Goal: Check status: Check status

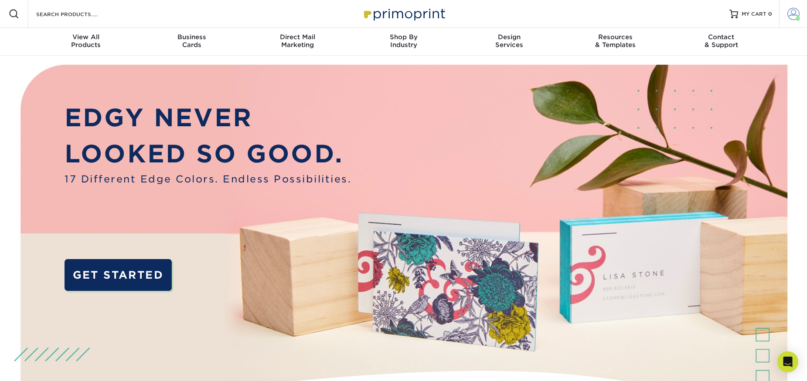
click at [792, 13] on span at bounding box center [793, 14] width 12 height 12
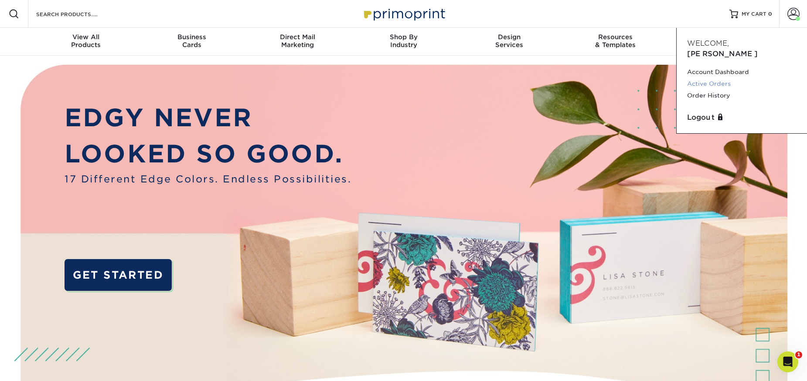
click at [709, 78] on link "Active Orders" at bounding box center [741, 84] width 109 height 12
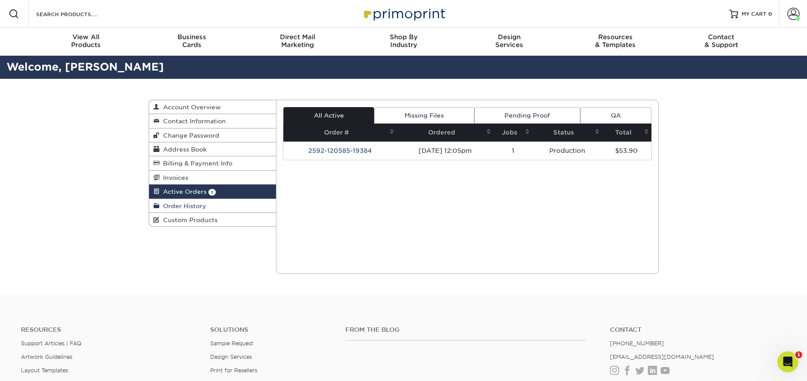
click at [188, 206] on span "Order History" at bounding box center [183, 206] width 47 height 7
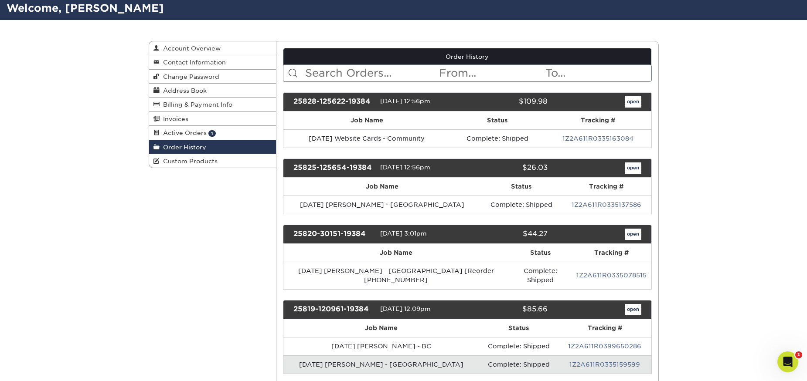
scroll to position [59, 0]
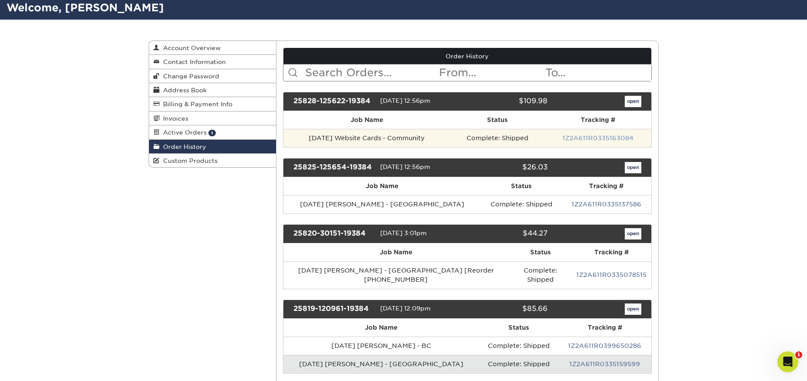
click at [579, 137] on link "1Z2A611R0335163084" at bounding box center [597, 138] width 71 height 7
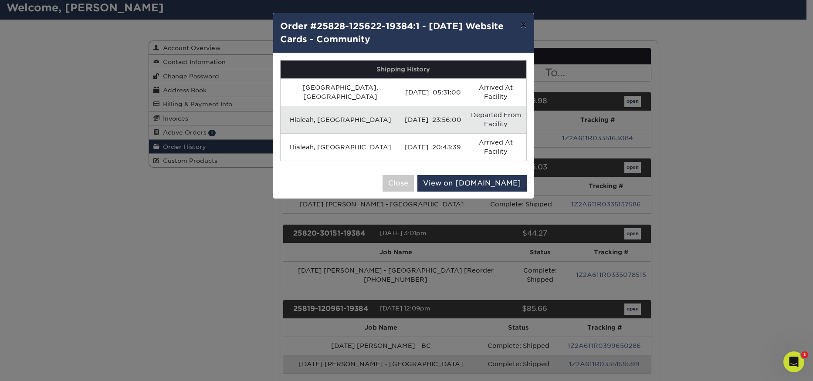
click at [525, 26] on button "×" at bounding box center [523, 25] width 20 height 24
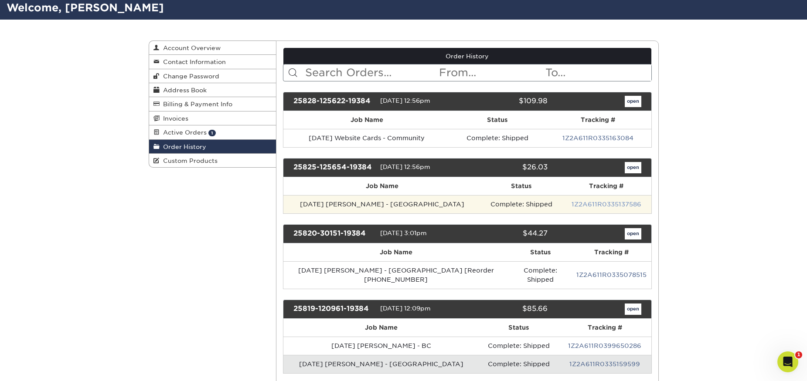
click at [578, 206] on link "1Z2A611R0335137586" at bounding box center [606, 204] width 70 height 7
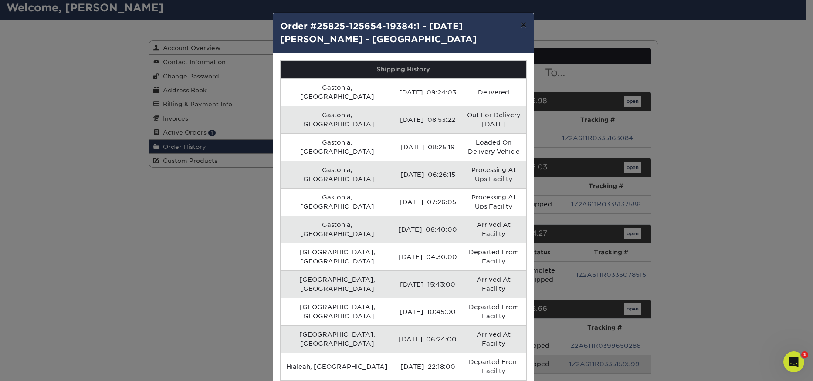
click at [523, 25] on button "×" at bounding box center [523, 25] width 20 height 24
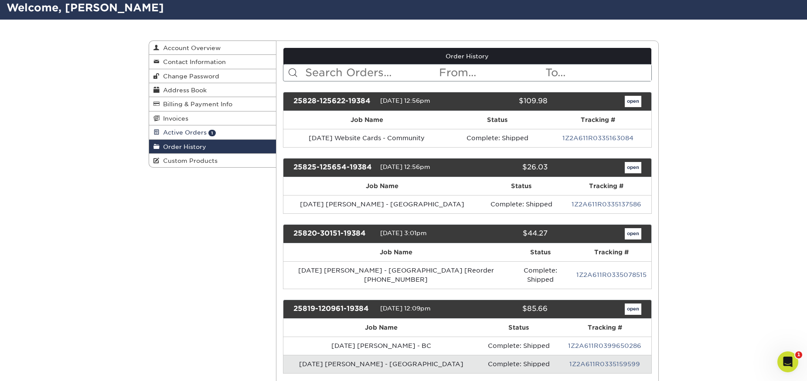
click at [217, 134] on link "Active Orders 1" at bounding box center [212, 133] width 127 height 14
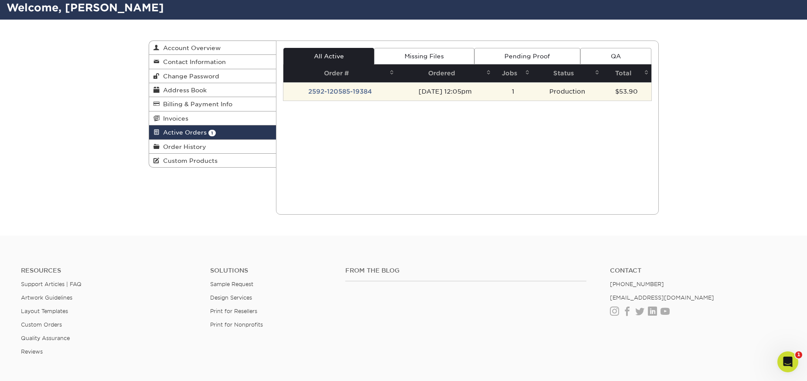
click at [333, 92] on td "2592-120585-19384" at bounding box center [339, 91] width 113 height 18
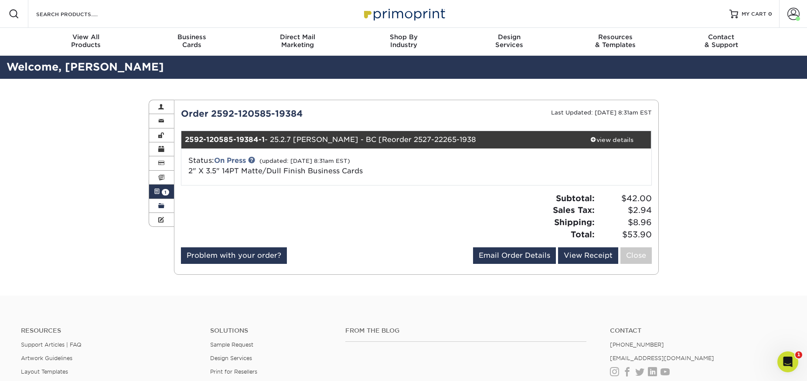
click at [160, 204] on span at bounding box center [161, 206] width 6 height 7
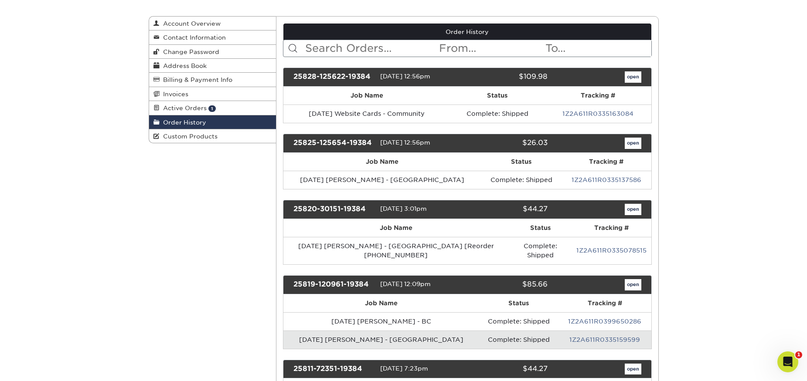
scroll to position [84, 0]
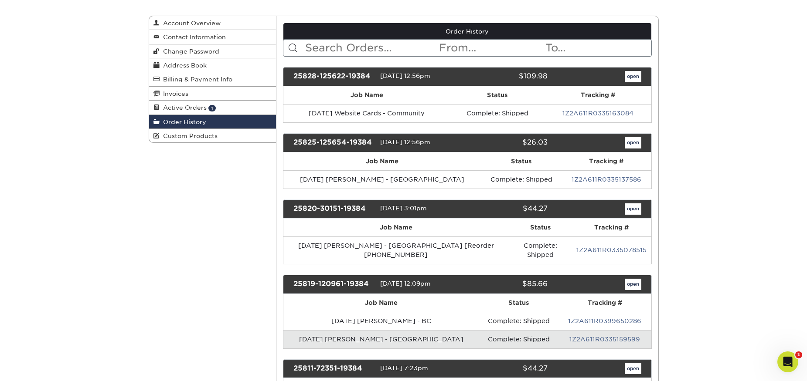
click at [191, 109] on span "Active Orders" at bounding box center [183, 107] width 47 height 7
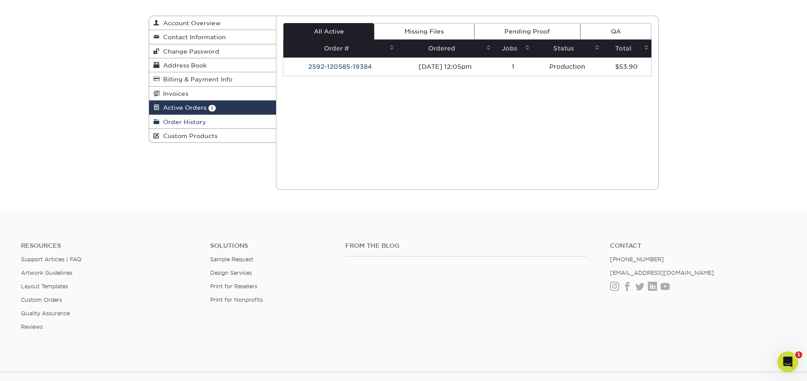
click at [190, 121] on span "Order History" at bounding box center [183, 122] width 47 height 7
